Goal: Task Accomplishment & Management: Use online tool/utility

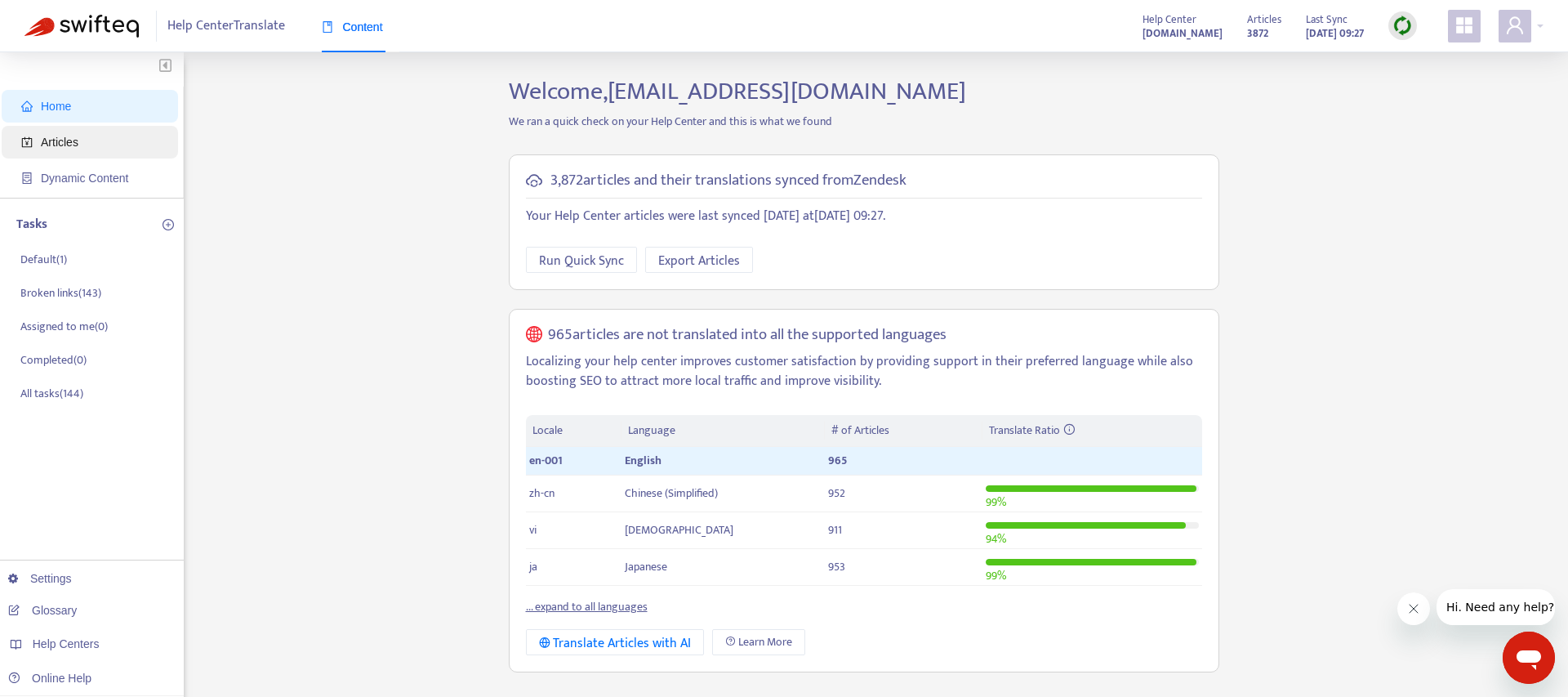
click at [54, 144] on span "Articles" at bounding box center [59, 142] width 38 height 13
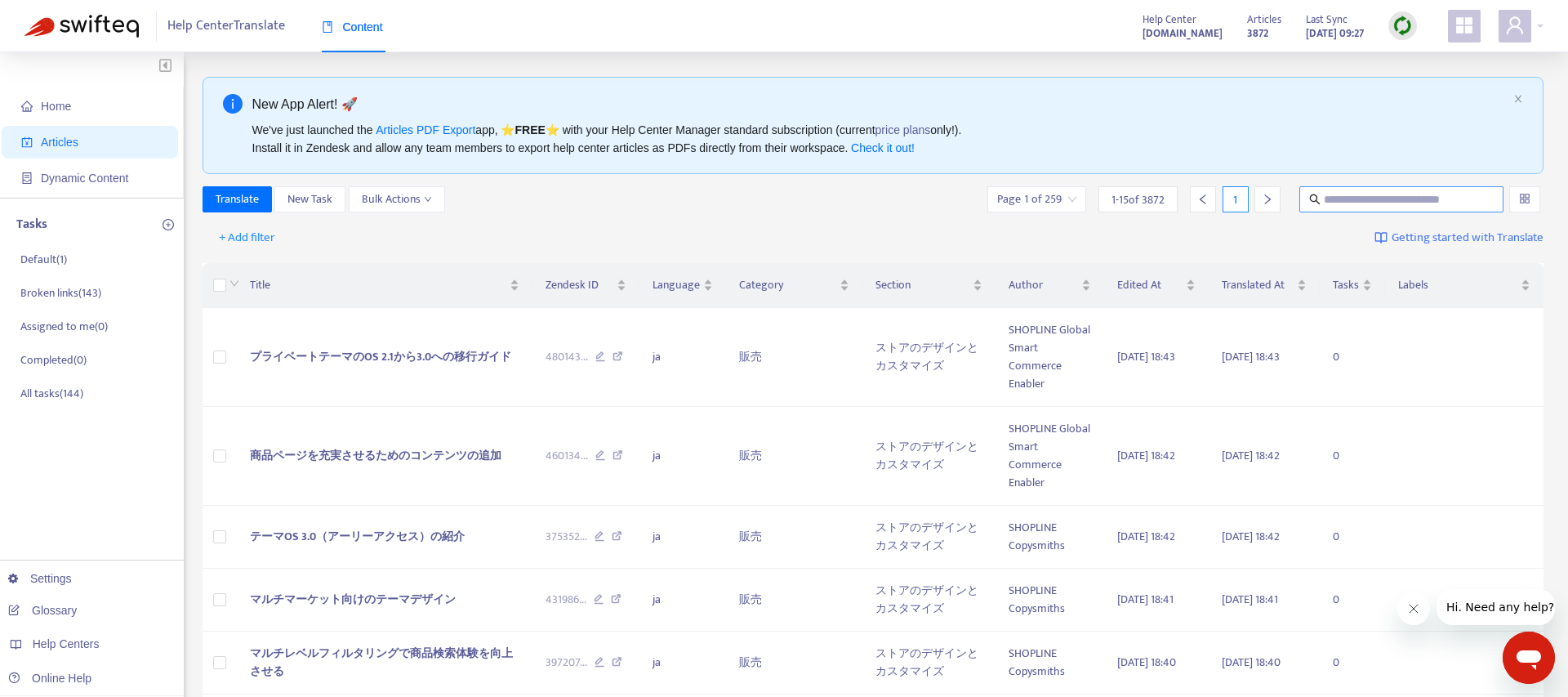
click at [1388, 195] on input "text" at bounding box center [1402, 199] width 157 height 18
paste input "**********"
type input "**********"
click at [1315, 197] on icon "search" at bounding box center [1314, 199] width 11 height 11
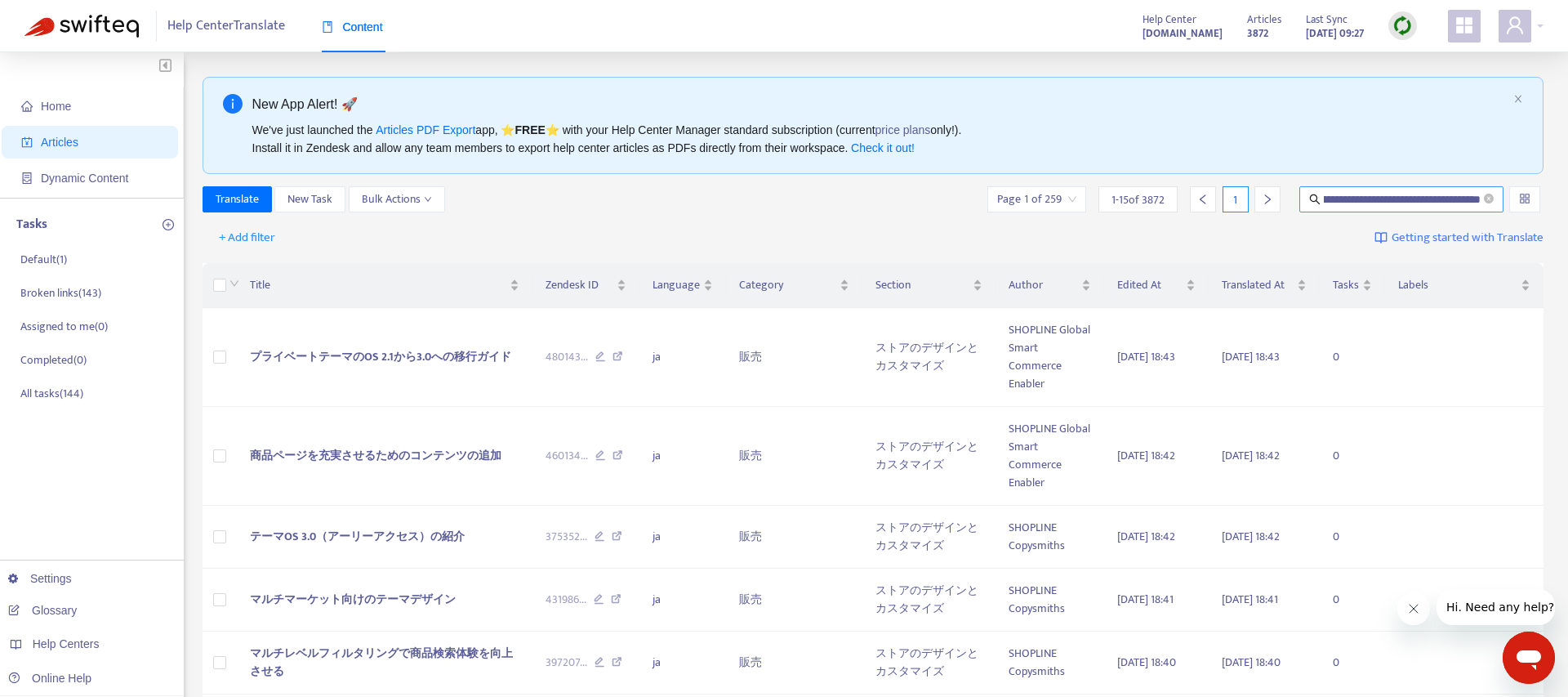
scroll to position [0, 0]
click at [1311, 201] on icon "search" at bounding box center [1315, 200] width 10 height 10
click at [1311, 201] on icon "search" at bounding box center [1314, 199] width 11 height 11
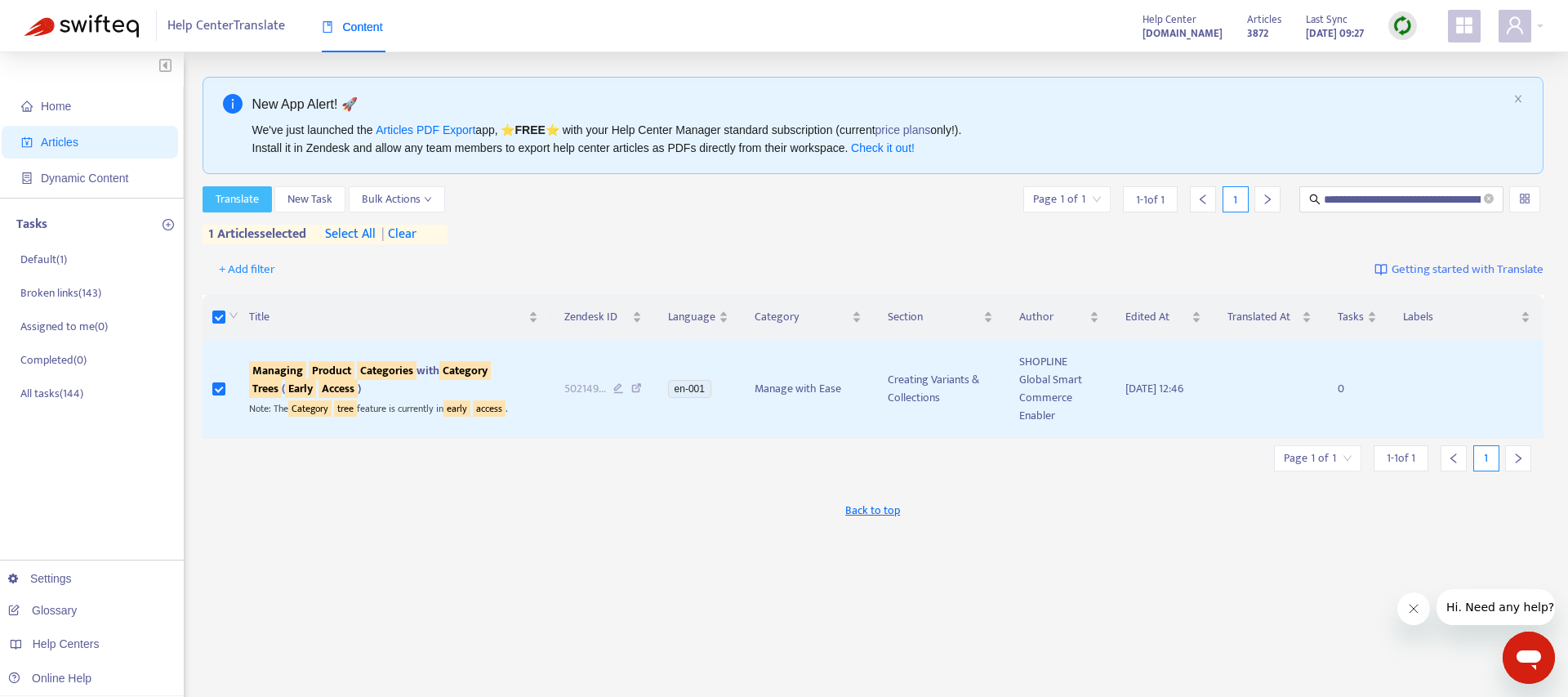
click at [254, 201] on span "Translate" at bounding box center [237, 199] width 43 height 18
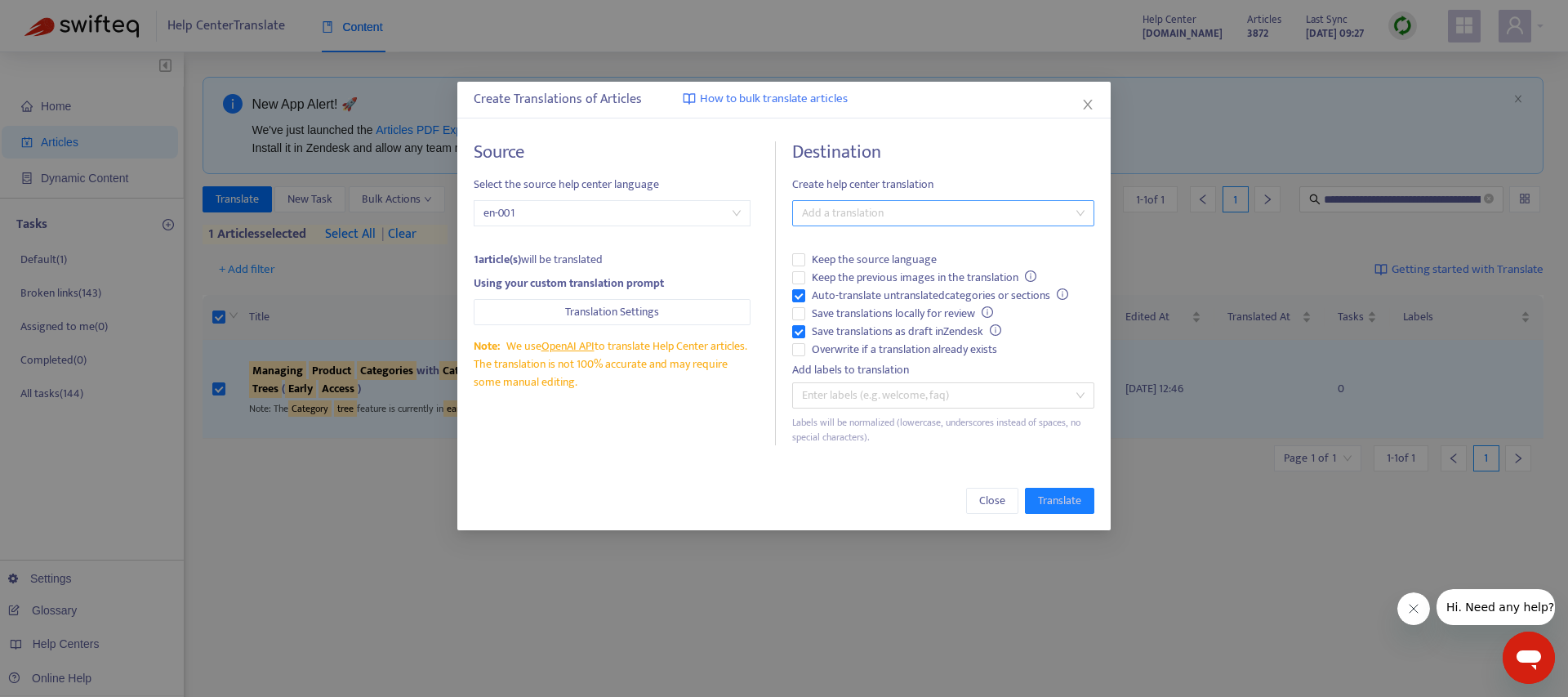
click at [903, 208] on div at bounding box center [935, 213] width 278 height 20
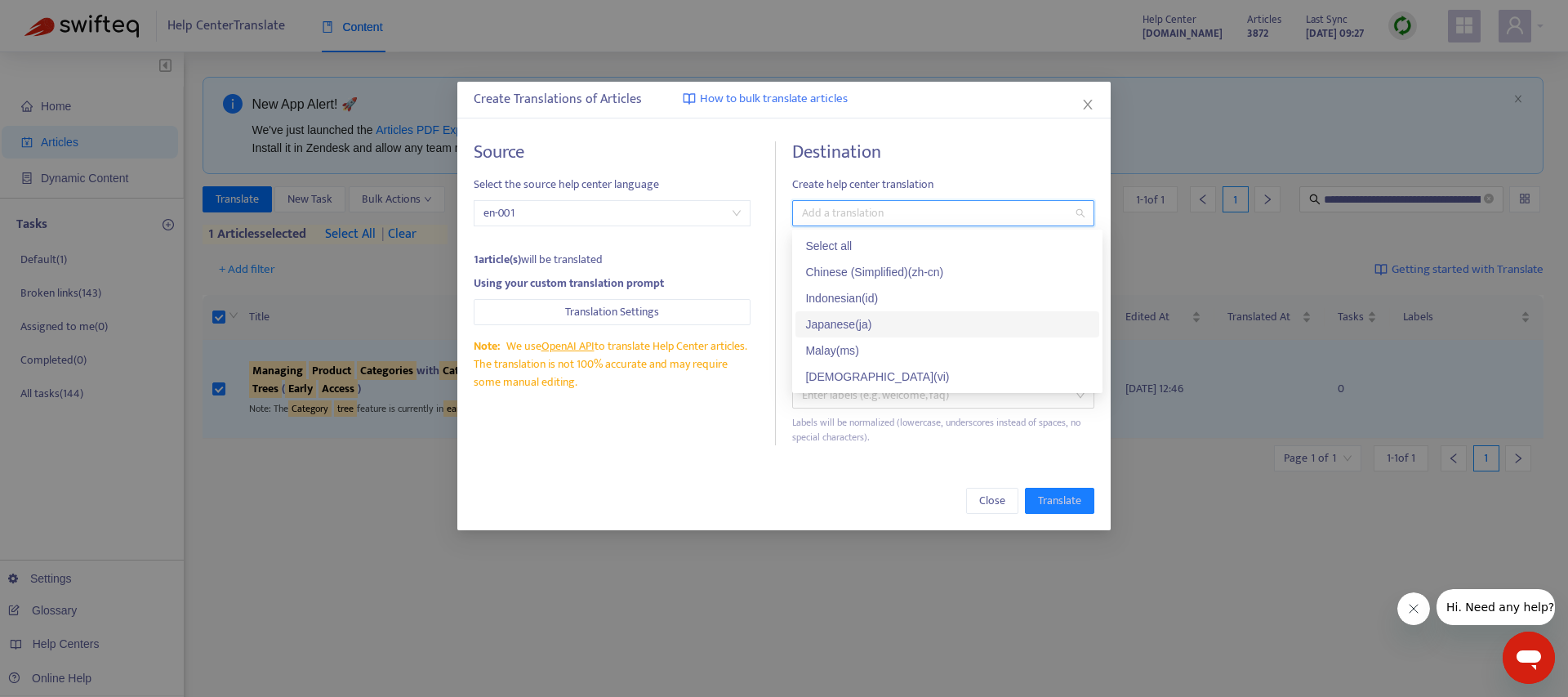
click at [842, 322] on div "Japanese ( ja )" at bounding box center [947, 324] width 284 height 18
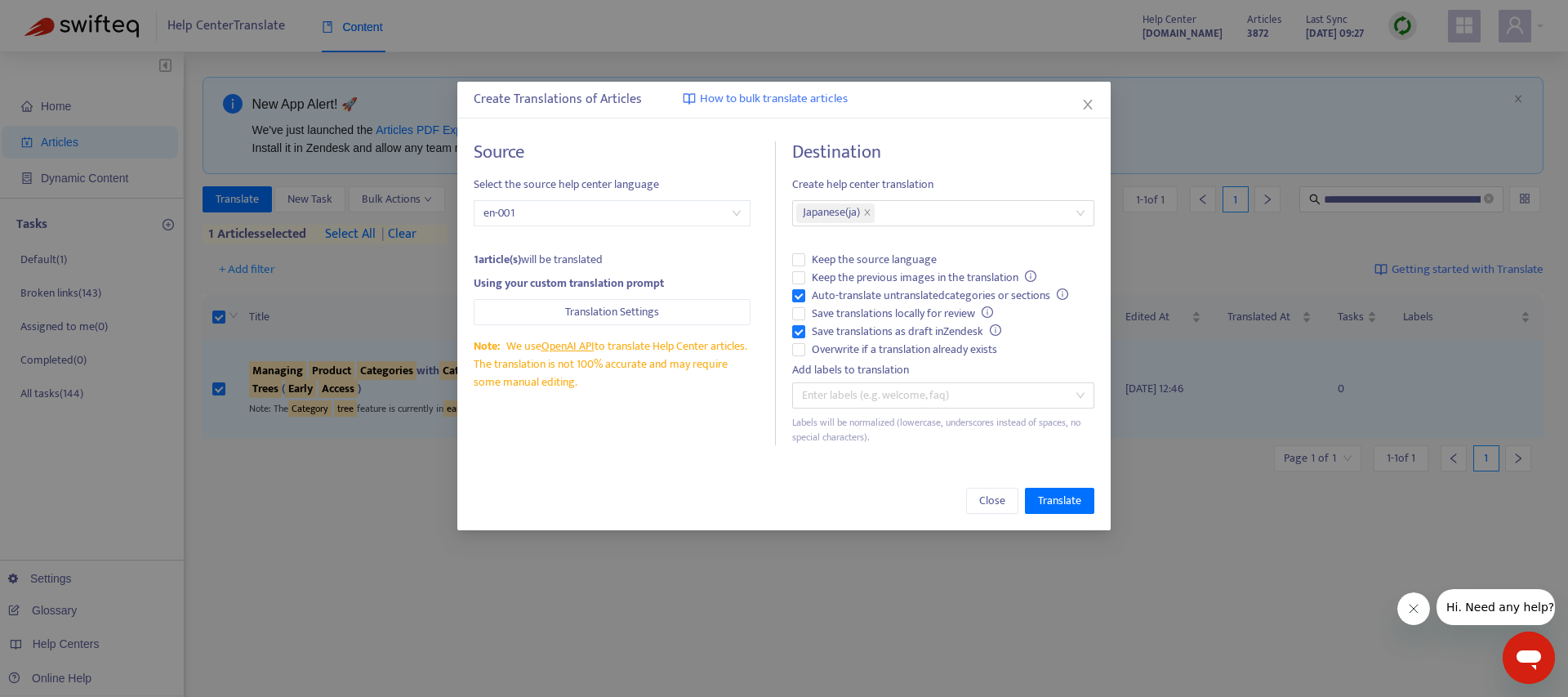
click at [731, 454] on div "Source Select the source help center language en-001 1 article(s) will be trans…" at bounding box center [784, 293] width 654 height 336
click at [1058, 494] on span "Translate" at bounding box center [1060, 501] width 43 height 18
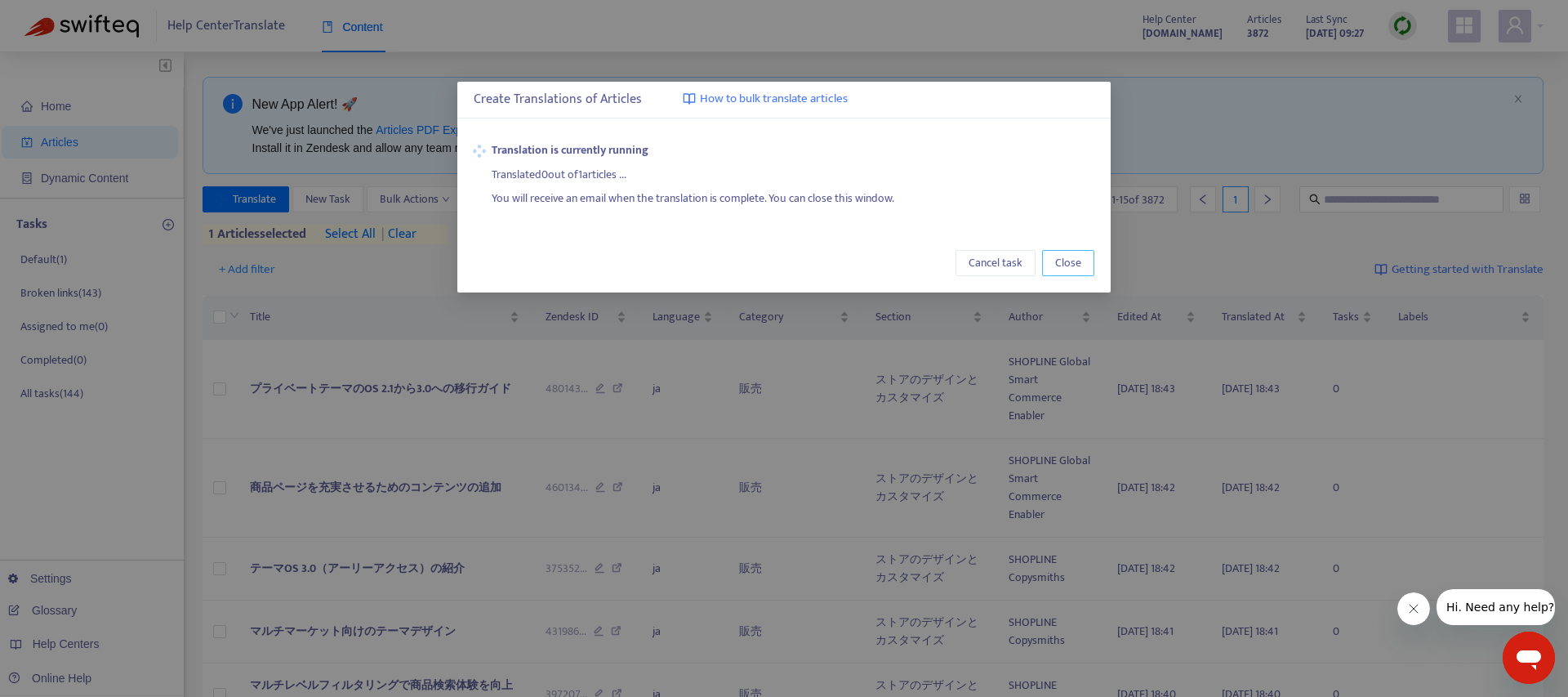
click at [1079, 261] on span "Close" at bounding box center [1068, 262] width 26 height 18
